Goal: Transaction & Acquisition: Purchase product/service

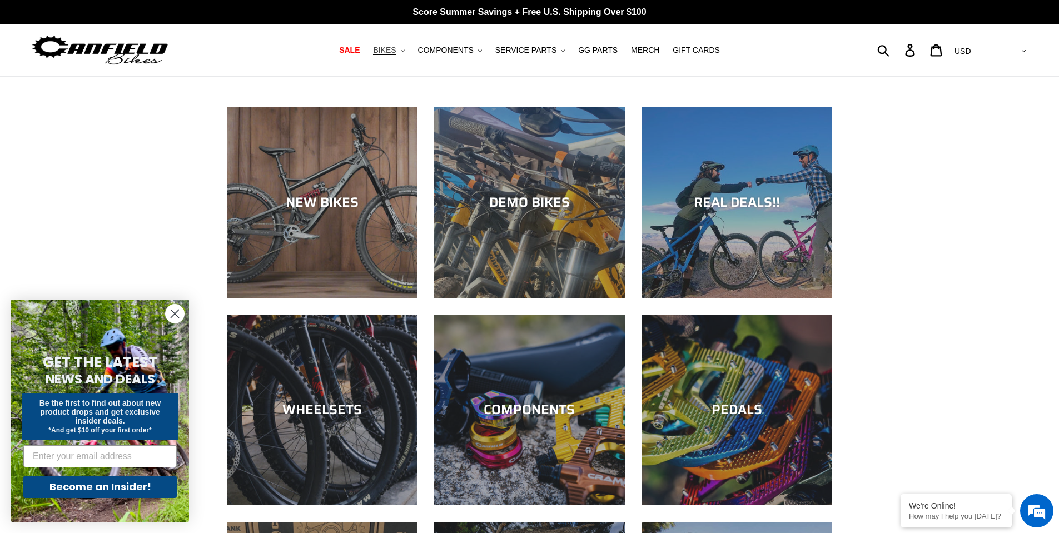
click at [396, 52] on span "BIKES" at bounding box center [384, 50] width 23 height 9
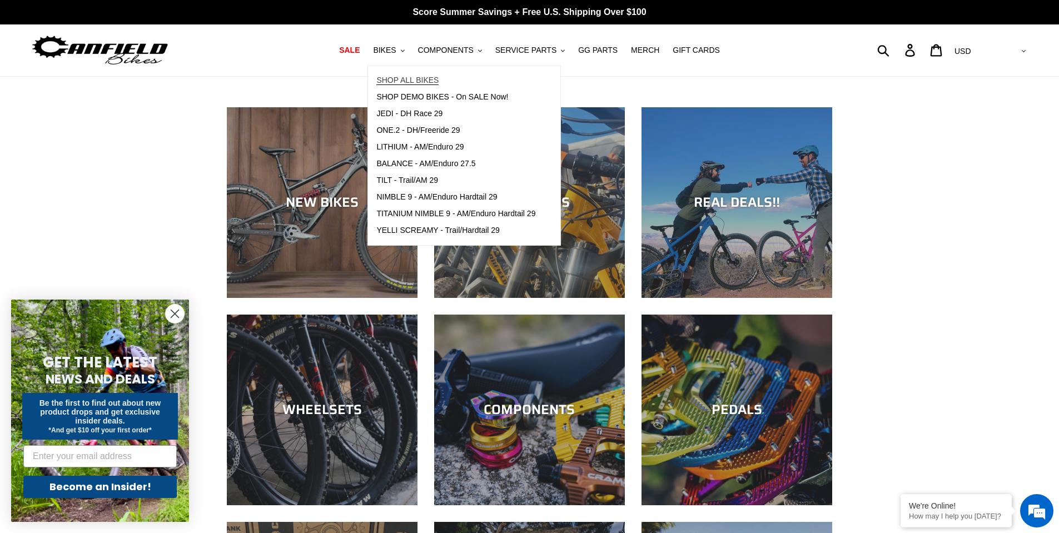
click at [416, 77] on span "SHOP ALL BIKES" at bounding box center [407, 80] width 62 height 9
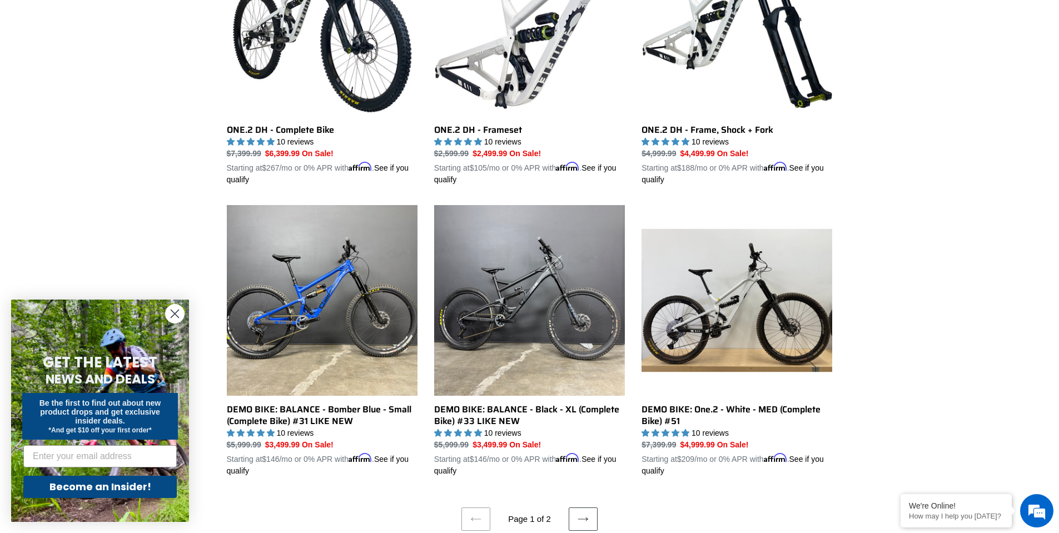
scroll to position [2224, 0]
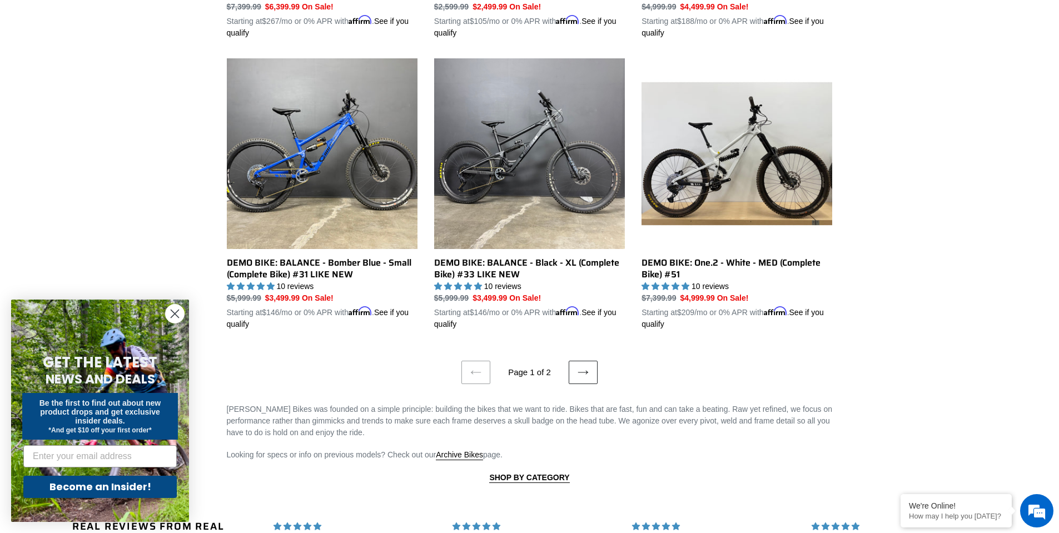
click at [578, 367] on icon at bounding box center [583, 372] width 11 height 11
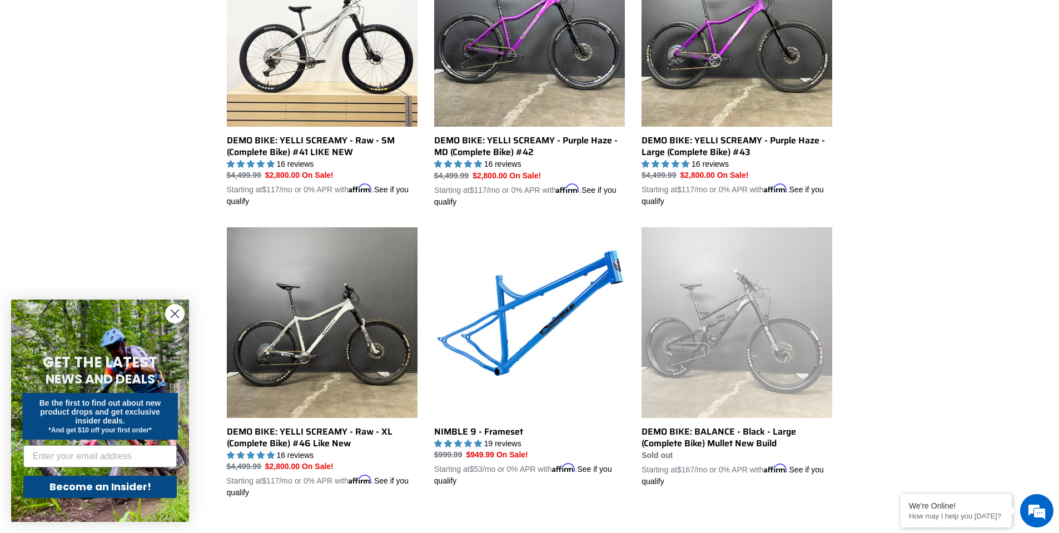
scroll to position [445, 0]
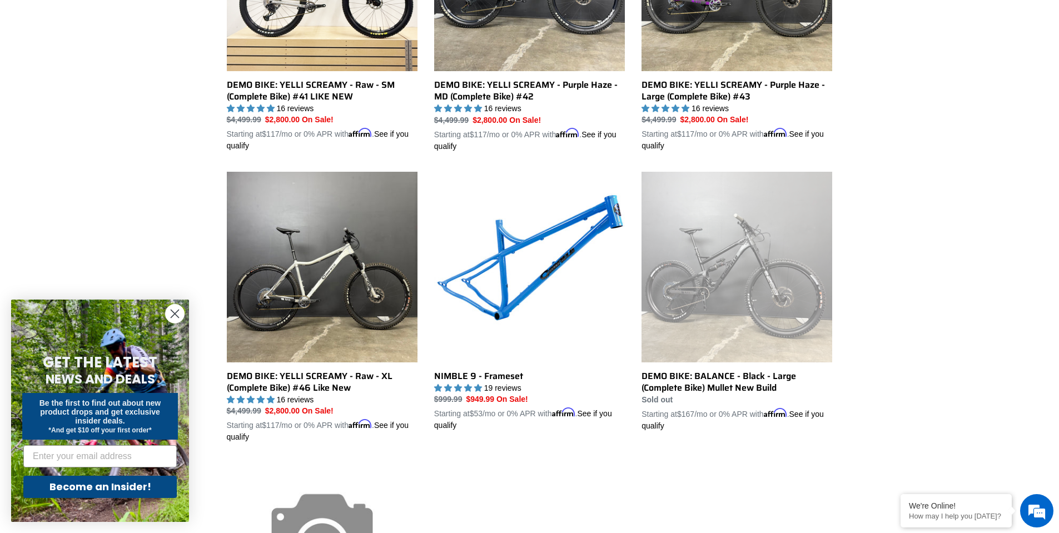
click at [913, 205] on div "Collection: BIKE DEALS - UP TO 40% OFF Filter by All products 275 29er balance …" at bounding box center [529, 204] width 1059 height 1145
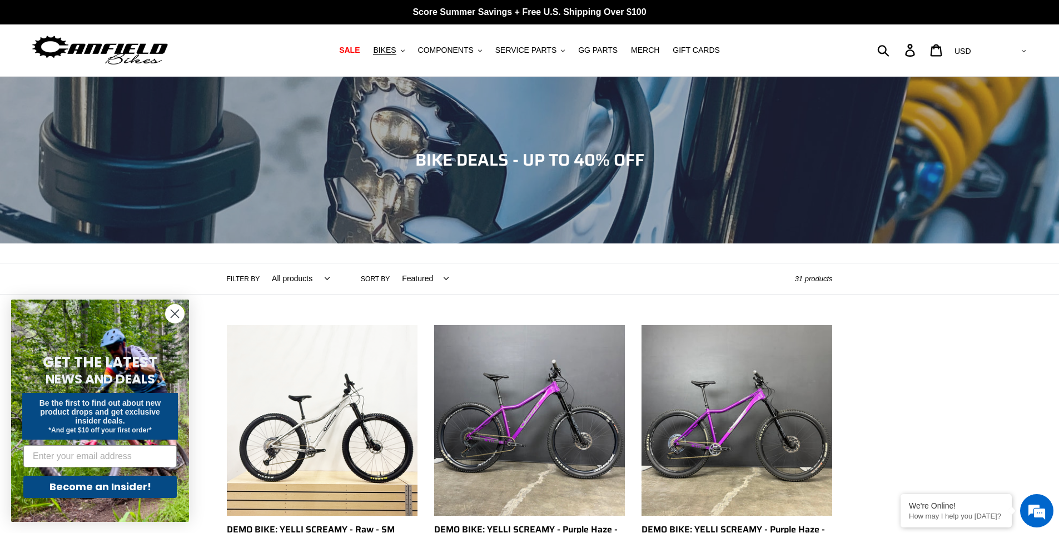
scroll to position [0, 0]
click at [396, 52] on span "BIKES" at bounding box center [384, 50] width 23 height 9
